Goal: Task Accomplishment & Management: Manage account settings

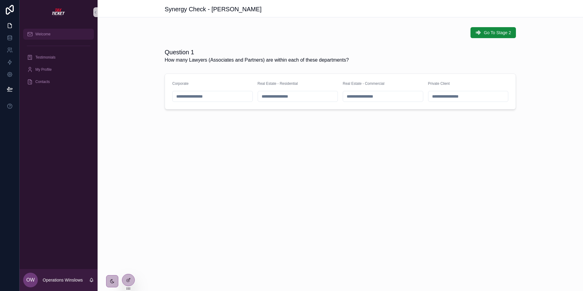
click at [38, 34] on span "Welcome" at bounding box center [42, 34] width 15 height 5
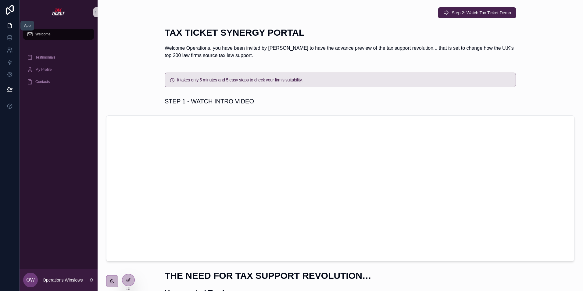
click at [11, 27] on icon at bounding box center [10, 26] width 6 height 6
click at [13, 9] on icon at bounding box center [10, 10] width 8 height 10
click at [8, 74] on icon at bounding box center [10, 74] width 6 height 6
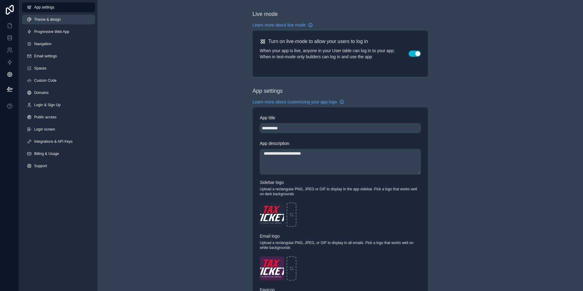
click at [43, 20] on span "Theme & design" at bounding box center [47, 19] width 27 height 5
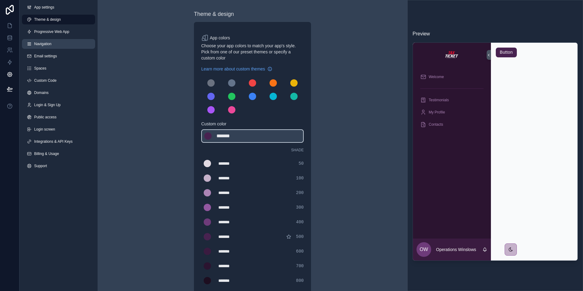
click at [40, 43] on span "Navigation" at bounding box center [42, 43] width 17 height 5
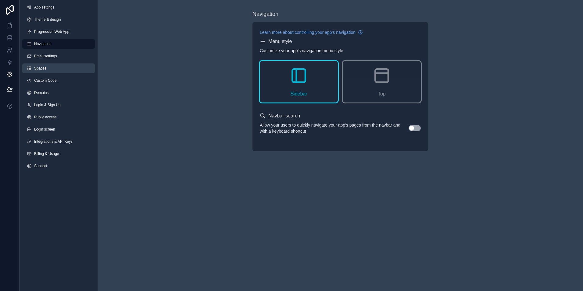
click at [37, 68] on span "Spaces" at bounding box center [40, 68] width 12 height 5
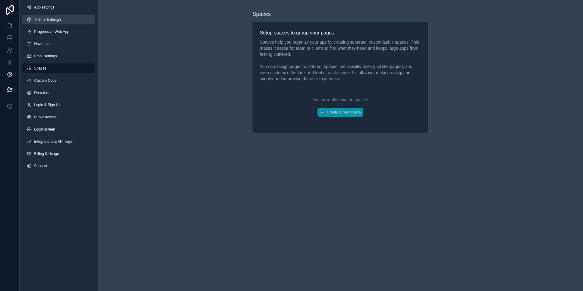
click at [42, 19] on span "Theme & design" at bounding box center [47, 19] width 27 height 5
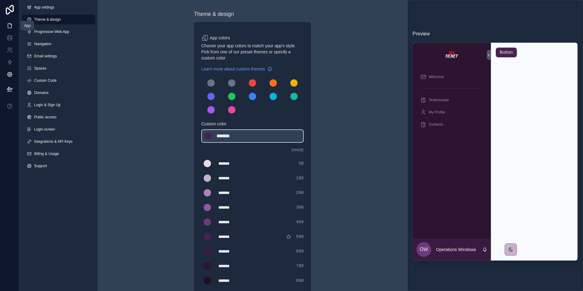
click at [8, 24] on icon at bounding box center [10, 25] width 4 height 5
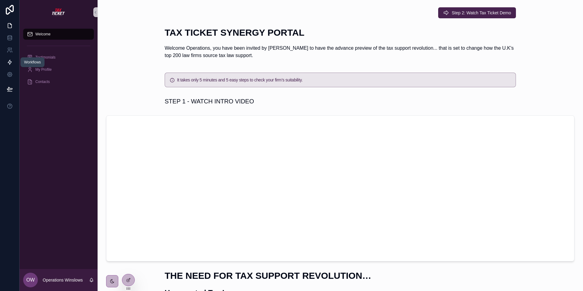
click at [9, 62] on icon at bounding box center [10, 62] width 6 height 6
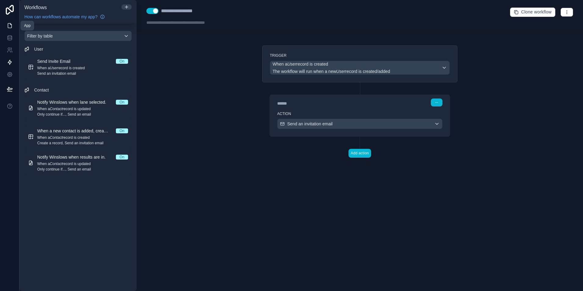
click at [10, 27] on icon at bounding box center [10, 26] width 6 height 6
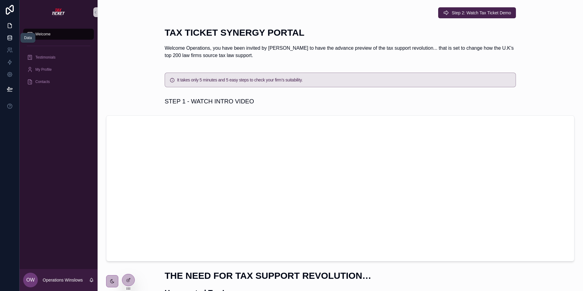
click at [9, 36] on icon at bounding box center [10, 38] width 6 height 6
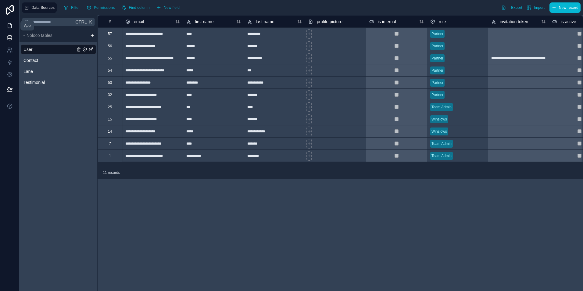
click at [9, 26] on icon at bounding box center [10, 26] width 6 height 6
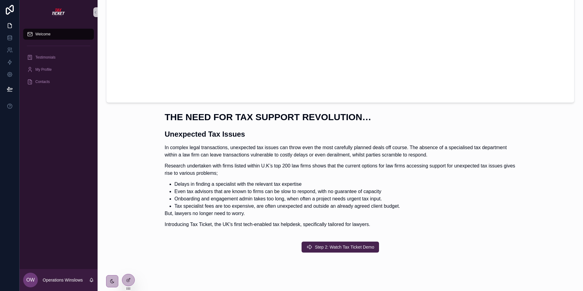
scroll to position [171, 0]
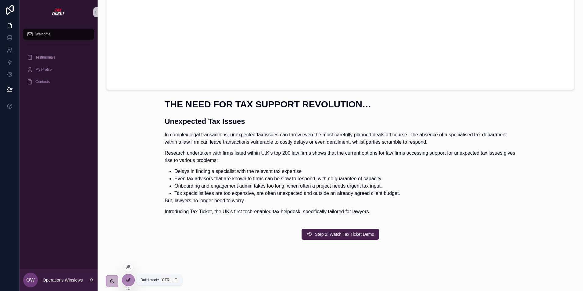
click at [129, 277] on div at bounding box center [128, 280] width 12 height 12
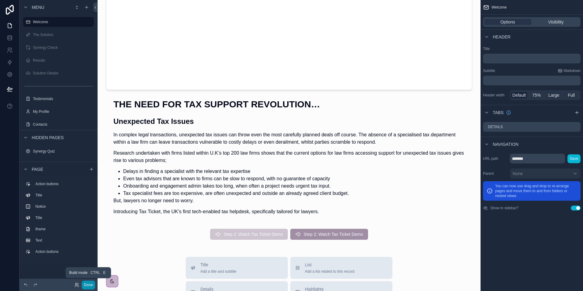
click at [88, 283] on button "Done" at bounding box center [88, 285] width 13 height 9
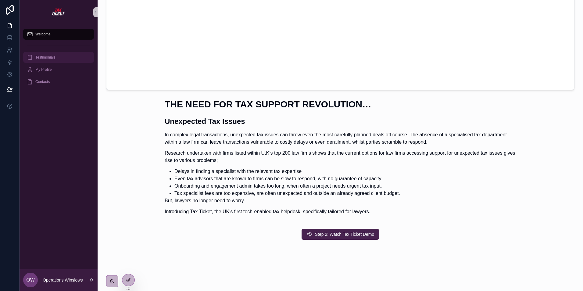
click at [38, 55] on span "Testimonials" at bounding box center [45, 57] width 20 height 5
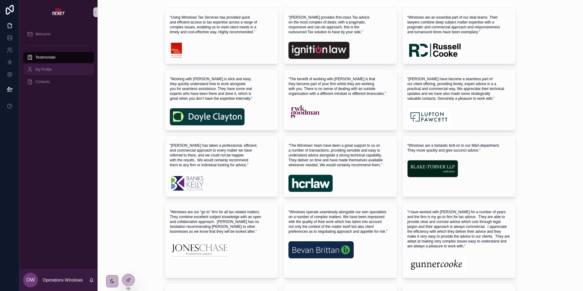
click at [38, 68] on span "My Profile" at bounding box center [43, 69] width 16 height 5
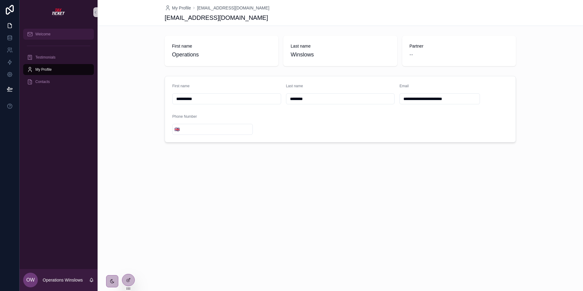
click at [39, 34] on span "Welcome" at bounding box center [42, 34] width 15 height 5
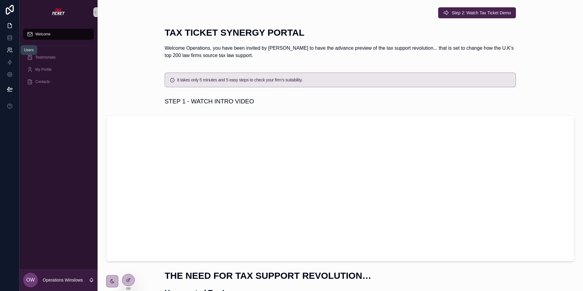
click at [9, 51] on icon at bounding box center [8, 52] width 3 height 2
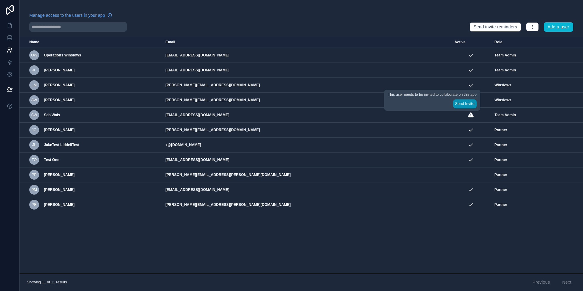
click at [463, 103] on button "Send Invite" at bounding box center [464, 103] width 23 height 9
click at [10, 25] on icon at bounding box center [10, 26] width 6 height 6
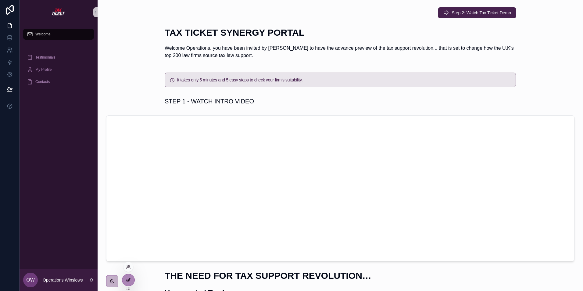
click at [127, 278] on icon at bounding box center [128, 280] width 5 height 5
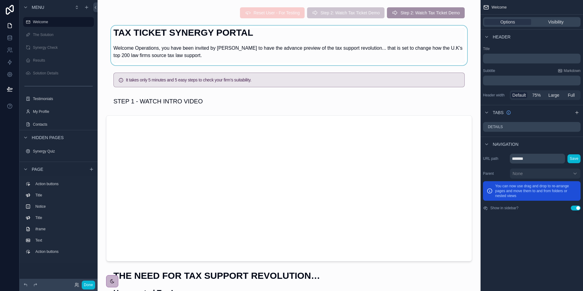
click at [261, 44] on div at bounding box center [288, 46] width 373 height 40
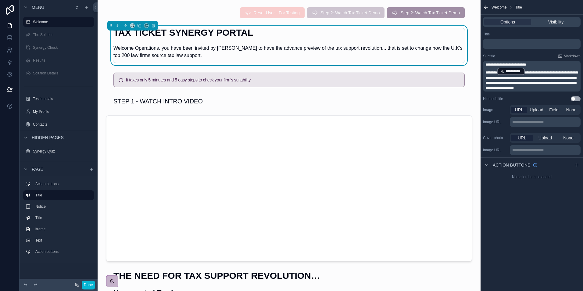
click at [179, 52] on p "Welcome Operations, you have been invited by [PERSON_NAME] to have the advance …" at bounding box center [288, 52] width 351 height 15
click at [179, 47] on p "Welcome Operations, you have been invited by [PERSON_NAME] to have the advance …" at bounding box center [288, 52] width 351 height 15
click at [203, 47] on p "Welcome Operations, you have been invited by [PERSON_NAME] to have the advance …" at bounding box center [288, 52] width 351 height 15
drag, startPoint x: 203, startPoint y: 47, endPoint x: 194, endPoint y: 47, distance: 8.5
click at [194, 47] on p "Welcome Operations, you have been invited by [PERSON_NAME] to have the advance …" at bounding box center [288, 52] width 351 height 15
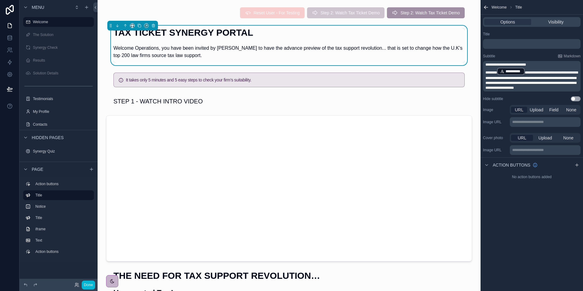
click at [195, 47] on p "Welcome Operations, you have been invited by [PERSON_NAME] to have the advance …" at bounding box center [288, 52] width 351 height 15
click at [533, 73] on span "**********" at bounding box center [532, 80] width 92 height 19
click at [519, 223] on div "**********" at bounding box center [532, 145] width 102 height 291
click at [88, 282] on button "Done" at bounding box center [88, 285] width 13 height 9
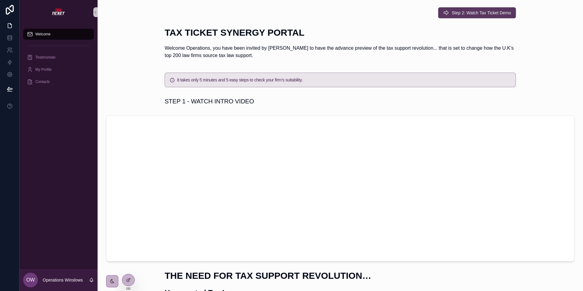
click at [476, 12] on span "Step 2: Watch Tax Ticket Demo" at bounding box center [481, 13] width 59 height 6
click at [468, 13] on span "Step 2: Watch Tax Ticket Demo" at bounding box center [481, 13] width 59 height 6
click at [477, 11] on span "Step 2: Watch Tax Ticket Demo" at bounding box center [481, 13] width 59 height 6
click at [486, 12] on span "Step 2: Watch Tax Ticket Demo" at bounding box center [481, 13] width 59 height 6
click at [11, 26] on icon at bounding box center [10, 26] width 6 height 6
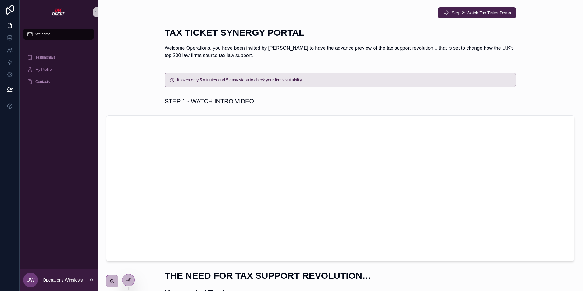
click at [42, 34] on span "Welcome" at bounding box center [42, 34] width 15 height 5
click at [9, 48] on icon at bounding box center [10, 50] width 6 height 6
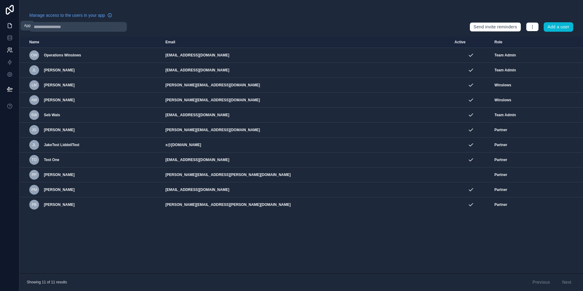
click at [9, 26] on icon at bounding box center [10, 26] width 6 height 6
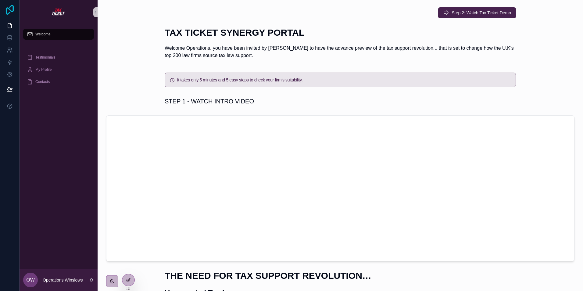
click at [8, 10] on icon at bounding box center [10, 10] width 12 height 10
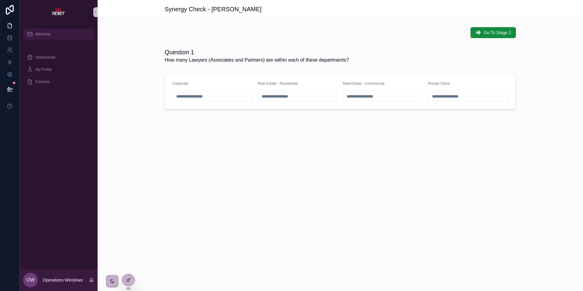
click at [42, 35] on span "Welcome" at bounding box center [42, 34] width 15 height 5
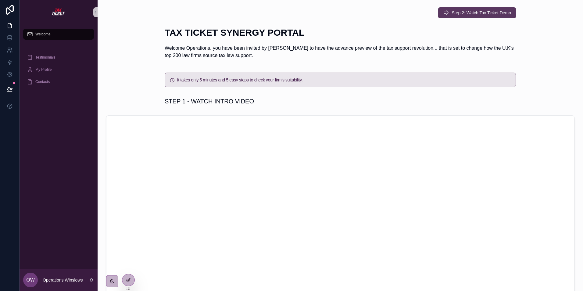
click at [459, 11] on span "Step 2: Watch Tax Ticket Demo" at bounding box center [481, 13] width 59 height 6
click at [460, 12] on span "Step 2: Watch Tax Ticket Demo" at bounding box center [481, 13] width 59 height 6
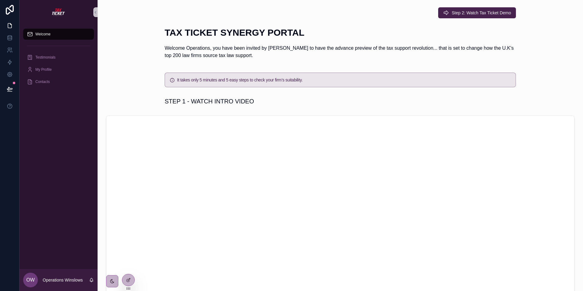
click at [460, 12] on span "Step 2: Watch Tax Ticket Demo" at bounding box center [481, 13] width 59 height 6
click at [459, 11] on span "Step 2: Watch Tax Ticket Demo" at bounding box center [481, 13] width 59 height 6
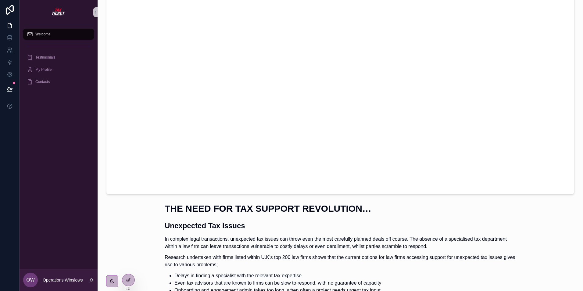
scroll to position [244, 0]
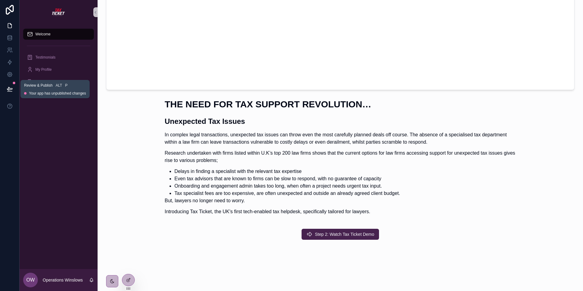
click at [11, 84] on button at bounding box center [9, 89] width 13 height 17
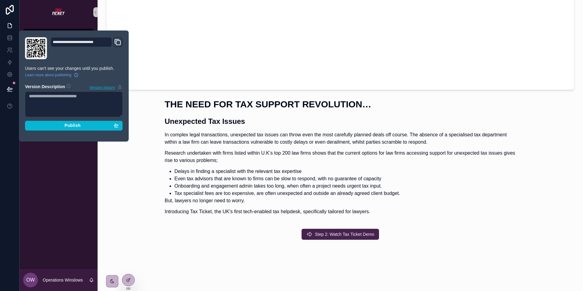
click at [76, 19] on div at bounding box center [59, 12] width 78 height 24
